Goal: Obtain resource: Obtain resource

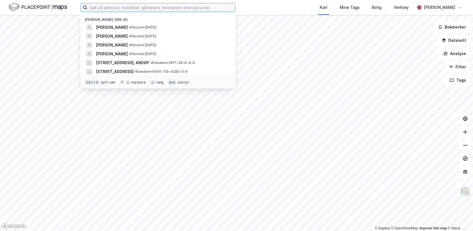
click at [151, 7] on input at bounding box center [161, 7] width 148 height 8
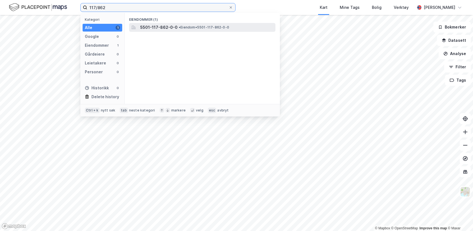
type input "117/862"
click at [164, 28] on span "5501-117-862-0-0" at bounding box center [158, 27] width 37 height 7
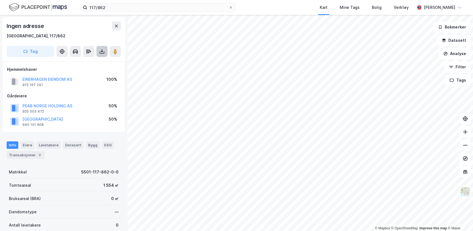
click at [103, 52] on icon at bounding box center [102, 51] width 2 height 1
click at [96, 63] on div "Last ned grunnbok" at bounding box center [78, 62] width 59 height 9
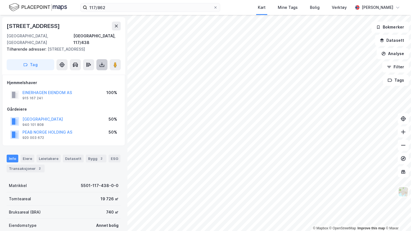
click at [103, 62] on icon at bounding box center [102, 65] width 6 height 6
click at [99, 72] on div "Last ned grunnbok" at bounding box center [78, 76] width 59 height 9
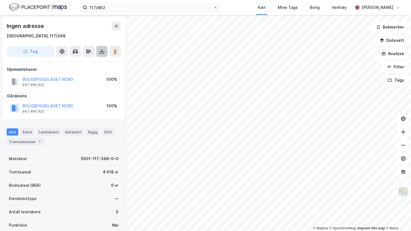
click at [106, 50] on button at bounding box center [101, 51] width 11 height 11
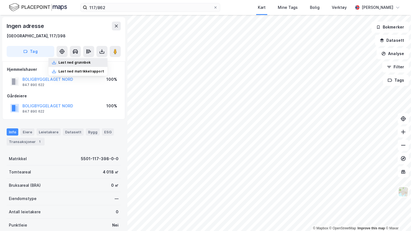
click at [101, 62] on div "Last ned grunnbok" at bounding box center [78, 62] width 59 height 9
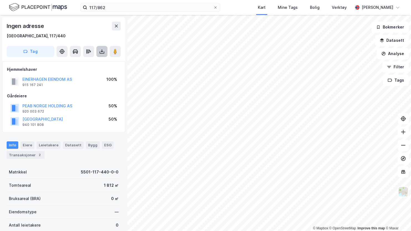
click at [105, 51] on icon at bounding box center [102, 52] width 6 height 6
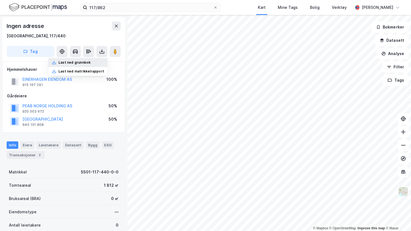
click at [83, 60] on div "Last ned grunnbok" at bounding box center [74, 62] width 32 height 4
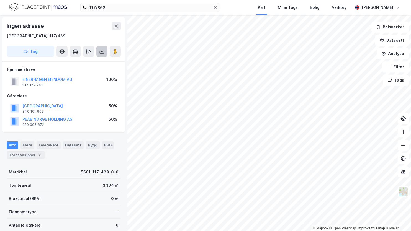
click at [103, 52] on icon at bounding box center [102, 51] width 2 height 1
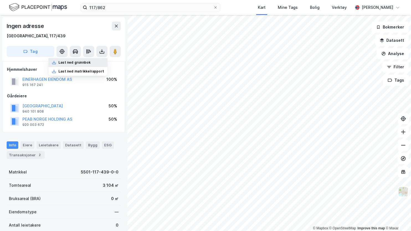
click at [104, 60] on div "Last ned grunnbok" at bounding box center [78, 62] width 59 height 9
